Goal: Information Seeking & Learning: Check status

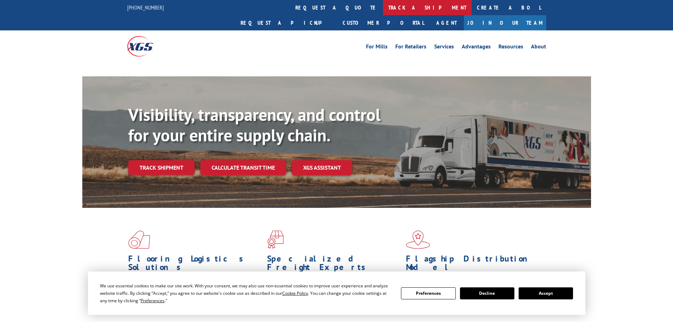
click at [383, 9] on link "track a shipment" at bounding box center [427, 7] width 89 height 15
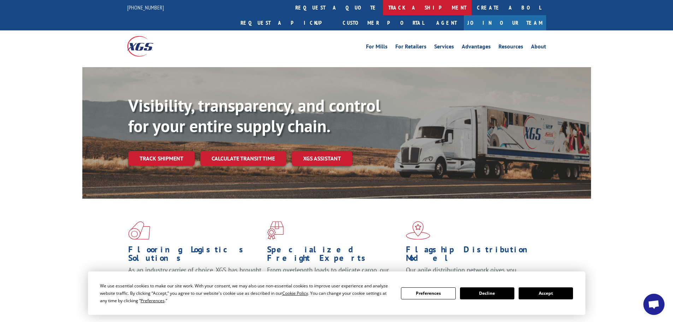
click at [383, 7] on link "track a shipment" at bounding box center [427, 7] width 89 height 15
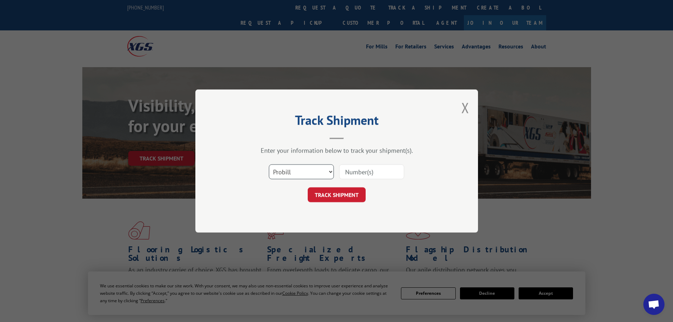
click at [300, 171] on select "Select category... Probill BOL PO" at bounding box center [301, 171] width 65 height 15
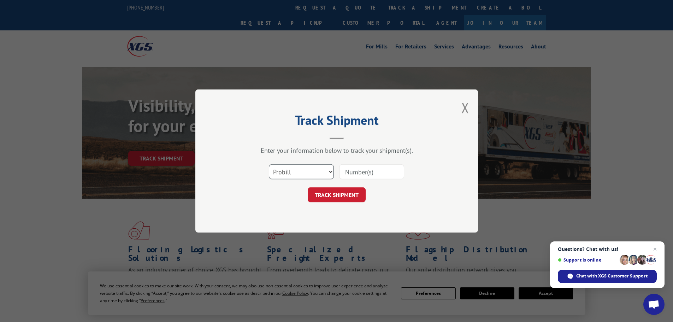
select select "bol"
click at [269, 164] on select "Select category... Probill BOL PO" at bounding box center [301, 171] width 65 height 15
click at [356, 174] on input at bounding box center [371, 171] width 65 height 15
paste input "484837"
type input "484837"
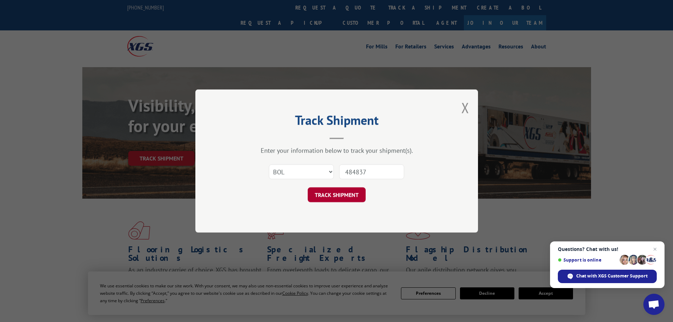
click at [329, 194] on button "TRACK SHIPMENT" at bounding box center [337, 194] width 58 height 15
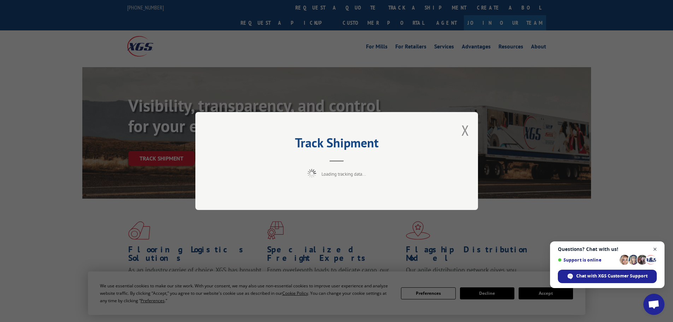
click at [655, 249] on span "Close chat" at bounding box center [655, 249] width 9 height 9
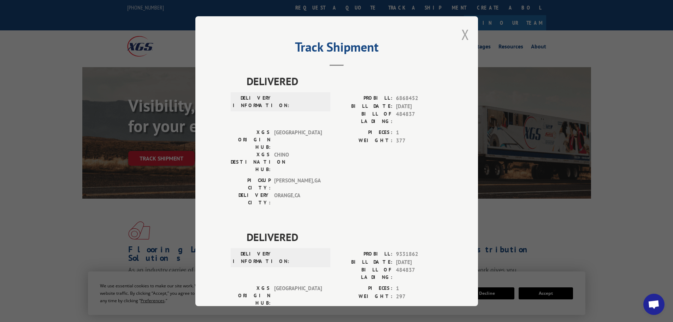
click at [462, 35] on button "Close modal" at bounding box center [466, 34] width 8 height 19
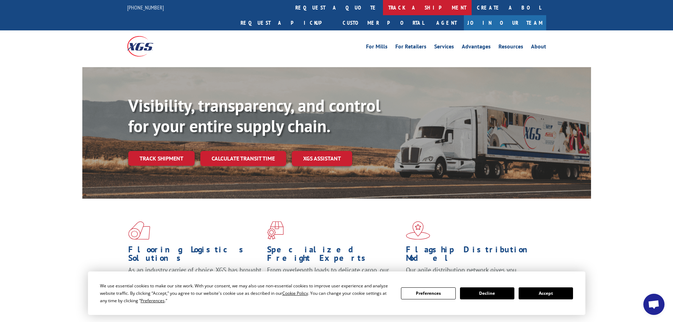
click at [383, 6] on link "track a shipment" at bounding box center [427, 7] width 89 height 15
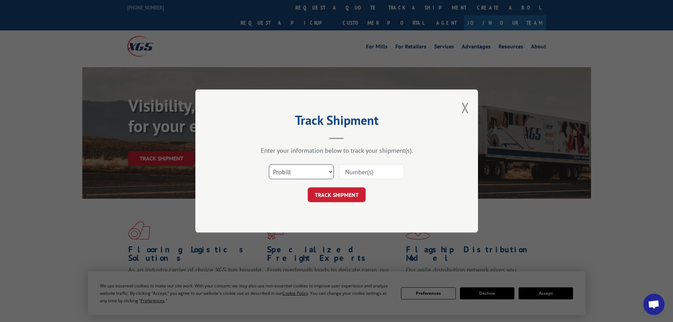
drag, startPoint x: 290, startPoint y: 173, endPoint x: 287, endPoint y: 178, distance: 5.7
click at [289, 173] on select "Select category... Probill BOL PO" at bounding box center [301, 171] width 65 height 15
select select "bol"
click at [269, 164] on select "Select category... Probill BOL PO" at bounding box center [301, 171] width 65 height 15
click at [357, 174] on input at bounding box center [371, 171] width 65 height 15
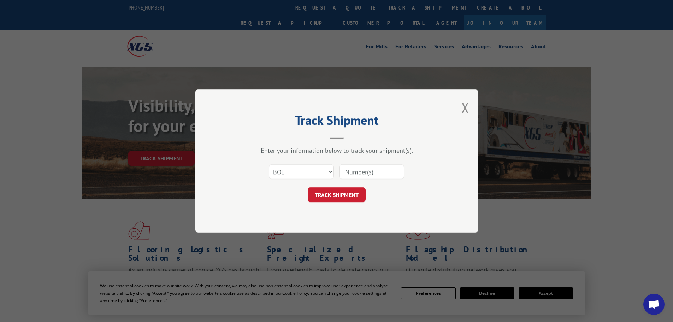
paste input "5666493"
type input "5666493"
click at [331, 192] on button "TRACK SHIPMENT" at bounding box center [337, 194] width 58 height 15
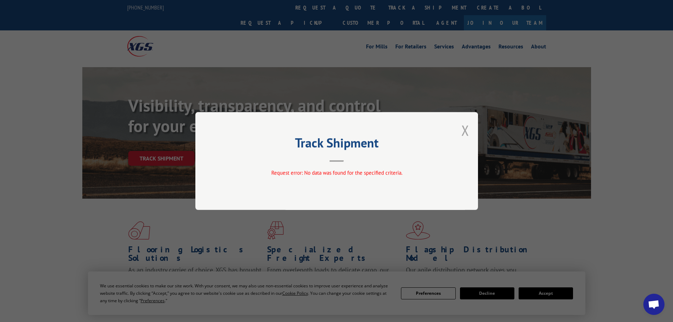
click at [466, 131] on button "Close modal" at bounding box center [466, 130] width 8 height 19
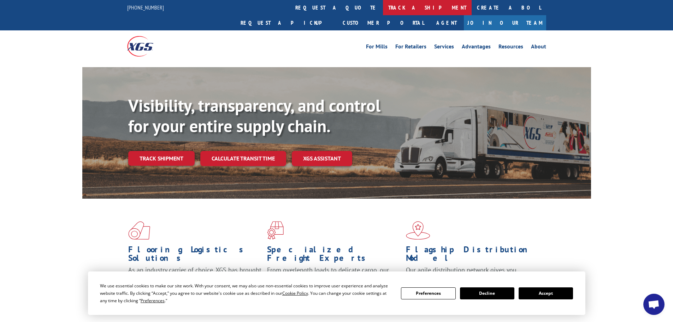
click at [383, 5] on link "track a shipment" at bounding box center [427, 7] width 89 height 15
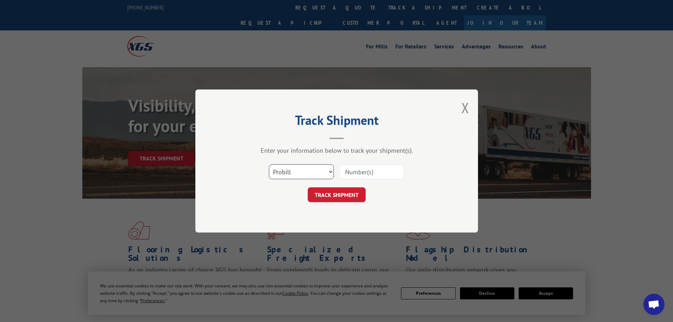
click at [304, 170] on select "Select category... Probill BOL PO" at bounding box center [301, 171] width 65 height 15
select select "bol"
click at [269, 164] on select "Select category... Probill BOL PO" at bounding box center [301, 171] width 65 height 15
click at [359, 171] on input at bounding box center [371, 171] width 65 height 15
paste input "5666493"
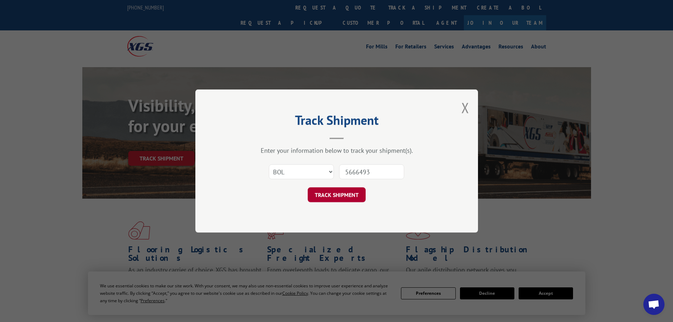
type input "5666493"
click at [330, 195] on button "TRACK SHIPMENT" at bounding box center [337, 194] width 58 height 15
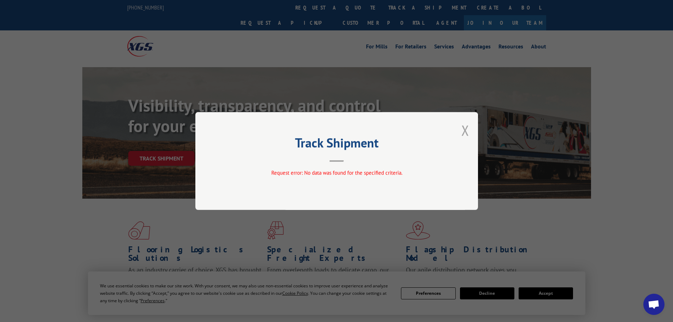
click at [464, 132] on button "Close modal" at bounding box center [466, 130] width 8 height 19
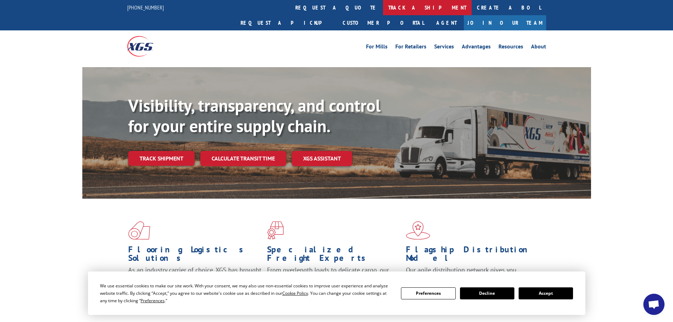
click at [383, 9] on link "track a shipment" at bounding box center [427, 7] width 89 height 15
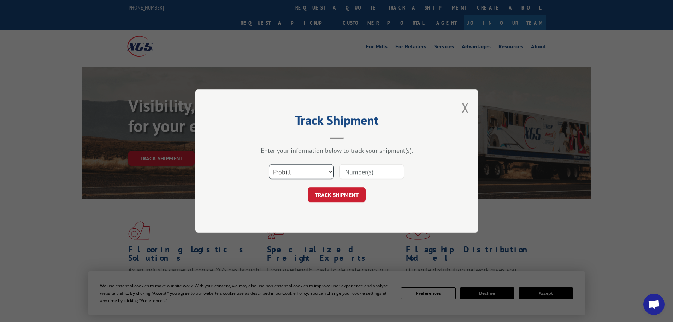
click at [287, 174] on select "Select category... Probill BOL PO" at bounding box center [301, 171] width 65 height 15
select select "bol"
click at [269, 164] on select "Select category... Probill BOL PO" at bounding box center [301, 171] width 65 height 15
click at [357, 170] on input at bounding box center [371, 171] width 65 height 15
paste input "7060544"
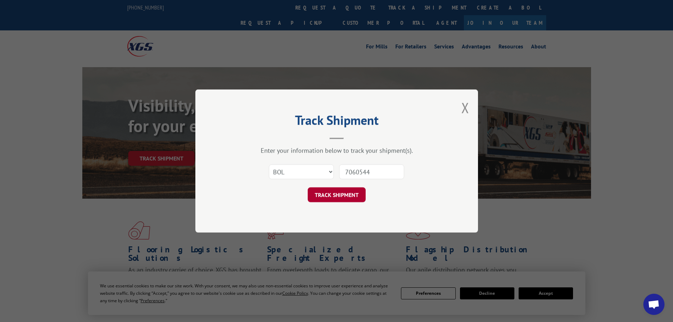
type input "7060544"
click at [342, 195] on button "TRACK SHIPMENT" at bounding box center [337, 194] width 58 height 15
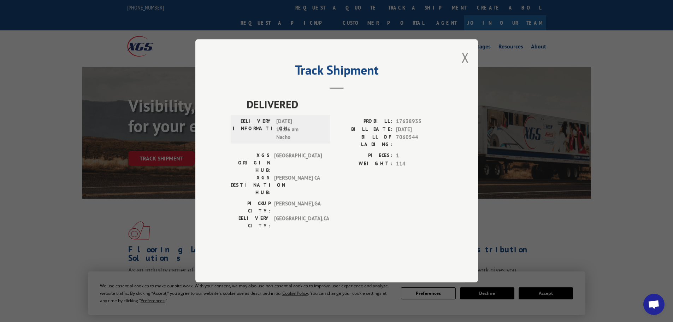
drag, startPoint x: 466, startPoint y: 74, endPoint x: 424, endPoint y: 57, distance: 45.8
click at [466, 67] on button "Close modal" at bounding box center [466, 57] width 8 height 19
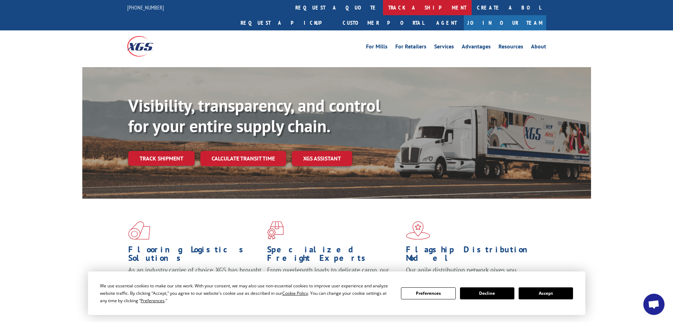
click at [383, 10] on link "track a shipment" at bounding box center [427, 7] width 89 height 15
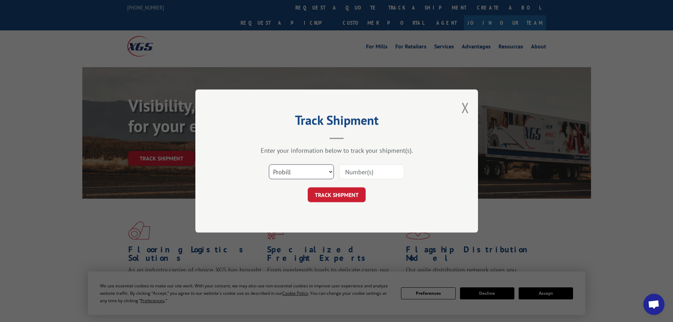
click at [299, 173] on select "Select category... Probill BOL PO" at bounding box center [301, 171] width 65 height 15
select select "bol"
click at [269, 164] on select "Select category... Probill BOL PO" at bounding box center [301, 171] width 65 height 15
click at [362, 173] on input at bounding box center [371, 171] width 65 height 15
paste input "5609105"
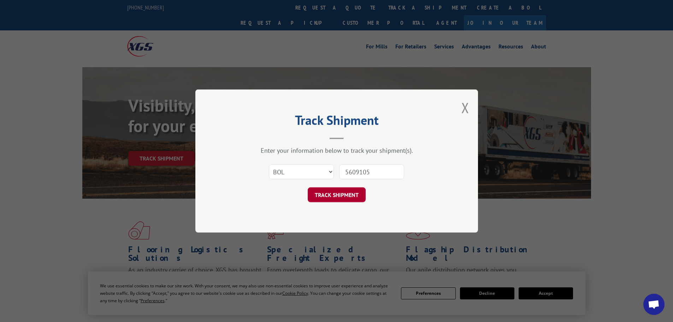
type input "5609105"
click at [325, 195] on button "TRACK SHIPMENT" at bounding box center [337, 194] width 58 height 15
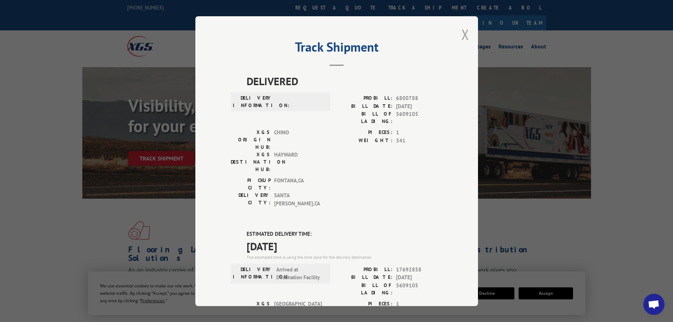
click at [462, 34] on button "Close modal" at bounding box center [466, 34] width 8 height 19
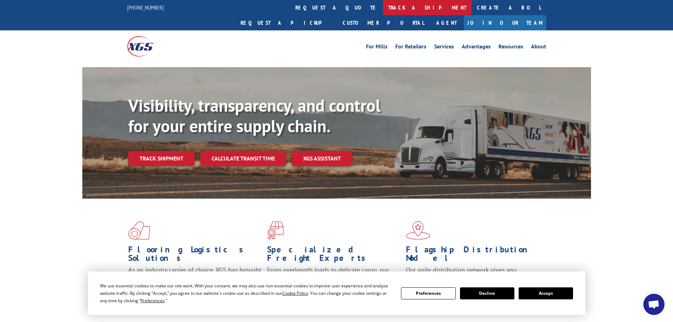
click at [383, 9] on link "track a shipment" at bounding box center [427, 7] width 89 height 15
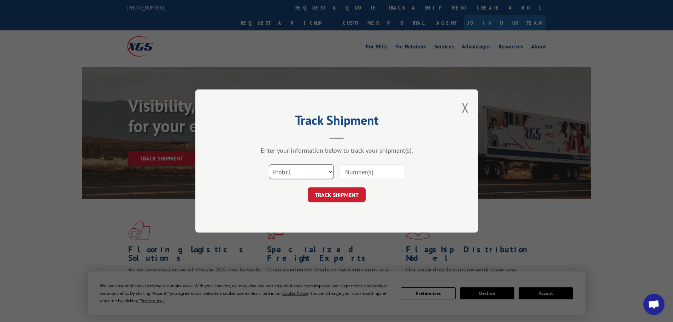
click at [293, 168] on select "Select category... Probill BOL PO" at bounding box center [301, 171] width 65 height 15
select select "bol"
click at [269, 164] on select "Select category... Probill BOL PO" at bounding box center [301, 171] width 65 height 15
click at [354, 174] on input at bounding box center [371, 171] width 65 height 15
paste input "7072644"
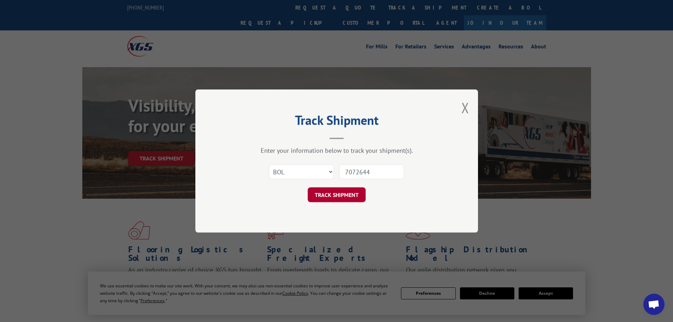
type input "7072644"
click at [334, 193] on button "TRACK SHIPMENT" at bounding box center [337, 194] width 58 height 15
